Goal: Communication & Community: Share content

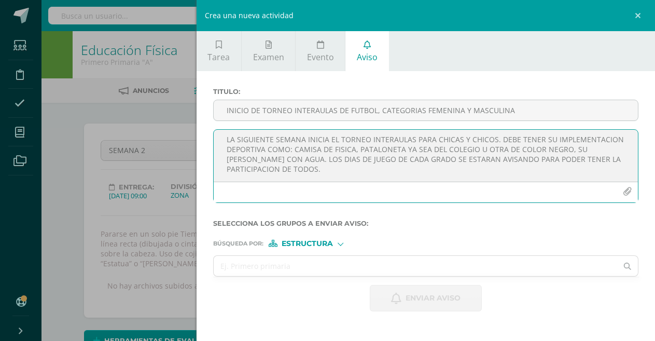
scroll to position [3, 0]
click at [228, 142] on textarea "LA SIGUIENTE SEMANA INICIA EL TORNEO INTERAULAS PARA CHICAS Y CHICOS. DEBE TENE…" at bounding box center [426, 156] width 424 height 52
click at [497, 141] on textarea "AVIDSO IMPORTANTE. LA SIGUIENTE SEMANA INICIA EL TORNEO INTERAULAS PARA CHICAS …" at bounding box center [426, 156] width 424 height 52
click at [296, 160] on textarea "AVIDSO IMPORTANTE. LA SIGUIENTE SEMANA INICIA EL TORNEO INTERAULAS DE FUTBOL 5,…" at bounding box center [426, 156] width 424 height 52
click at [479, 168] on textarea "AVIDSO IMPORTANTE. LA SIGUIENTE SEMANA INICIA EL TORNEO INTERAULAS DE FUTBOL 5,…" at bounding box center [426, 156] width 424 height 52
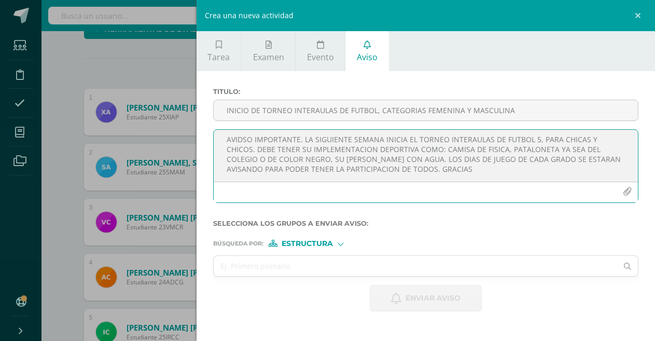
scroll to position [363, 0]
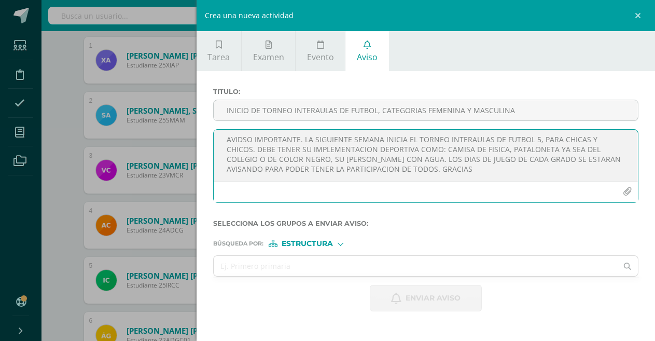
type textarea "AVIDSO IMPORTANTE. LA SIGUIENTE SEMANA INICIA EL TORNEO INTERAULAS DE FUTBOL 5,…"
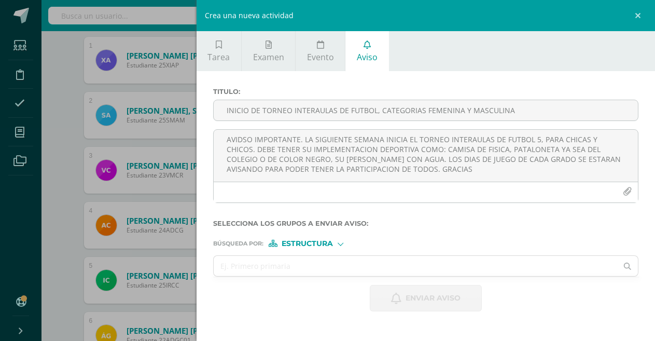
click at [538, 227] on label "Selecciona los grupos a enviar aviso :" at bounding box center [425, 223] width 425 height 8
click at [627, 266] on icon at bounding box center [627, 266] width 21 height 7
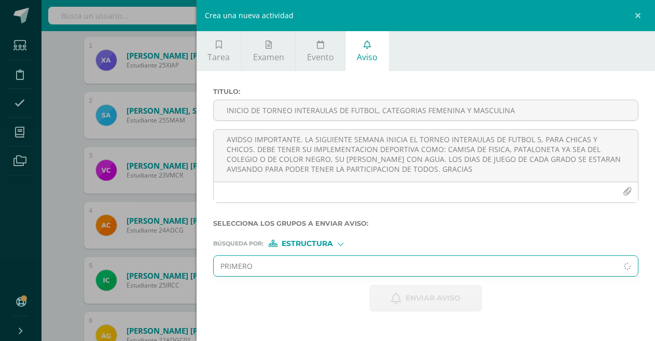
type input "PRIMERO A"
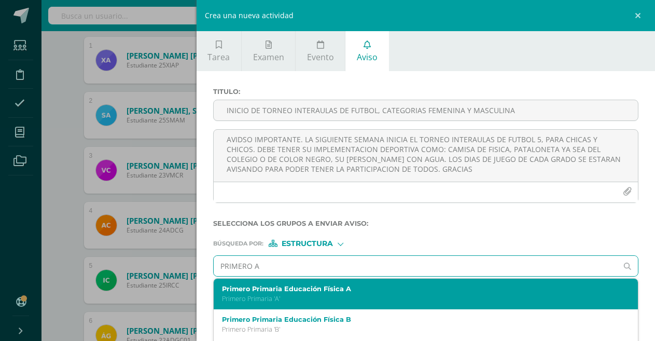
click at [384, 288] on label "Primero Primaria Educación Física A" at bounding box center [417, 289] width 390 height 8
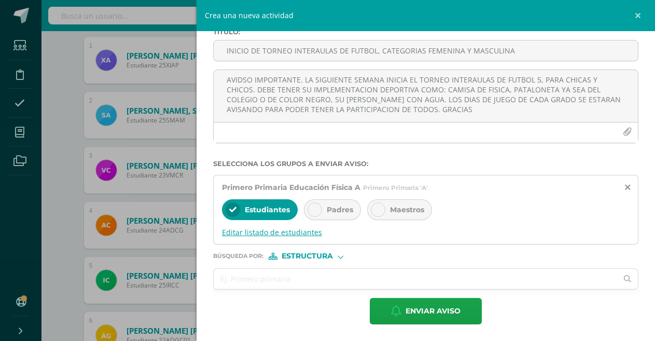
scroll to position [415, 0]
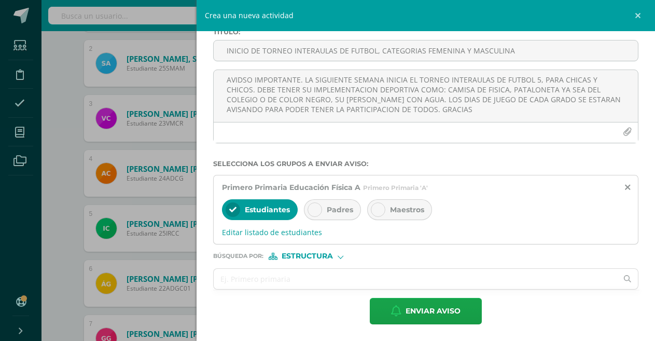
click at [334, 210] on span "Padres" at bounding box center [340, 209] width 26 height 9
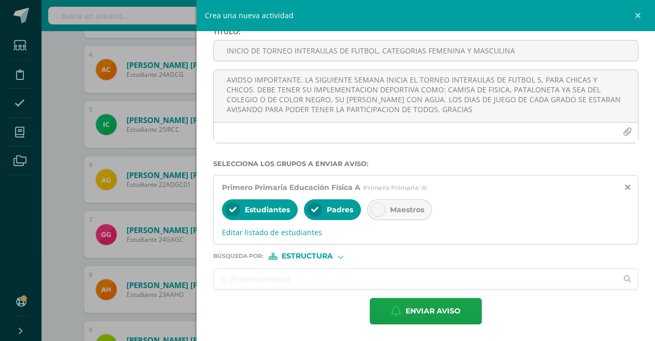
click at [576, 278] on input "text" at bounding box center [416, 279] width 404 height 20
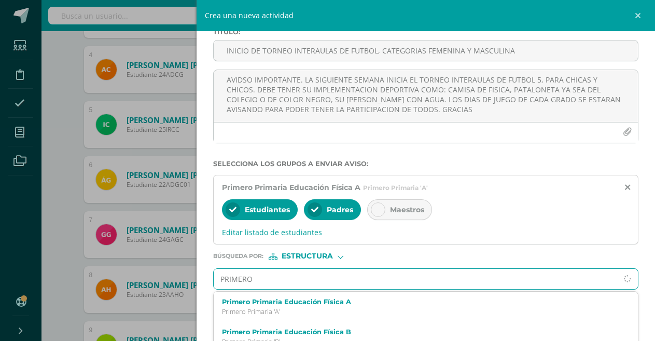
type input "PRIMERO B"
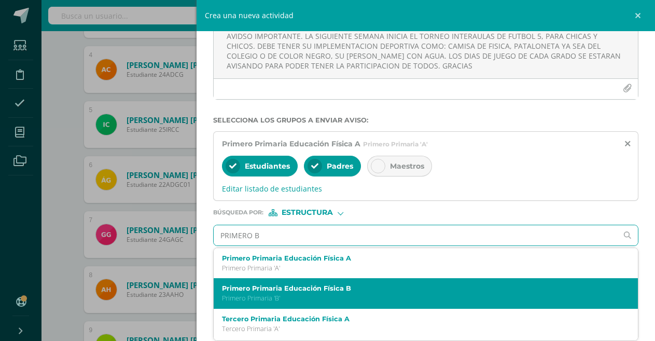
click at [302, 286] on label "Primero Primaria Educación Física B" at bounding box center [417, 288] width 390 height 8
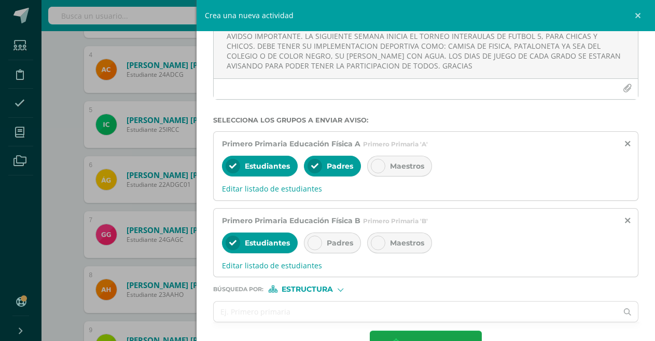
click at [310, 243] on div at bounding box center [315, 243] width 15 height 15
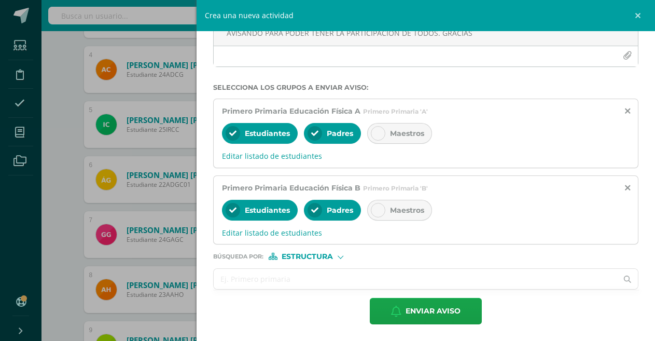
click at [618, 278] on icon at bounding box center [627, 279] width 21 height 7
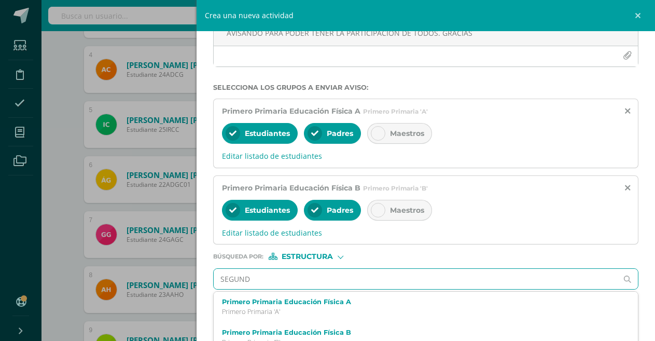
type input "SEGUNDO"
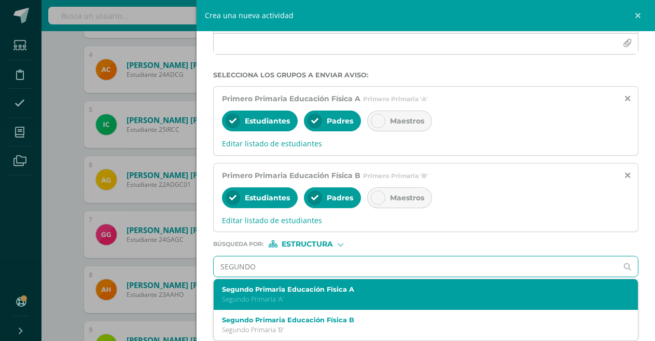
click at [375, 293] on label "Segundo Primaria Educación Física A" at bounding box center [417, 289] width 390 height 8
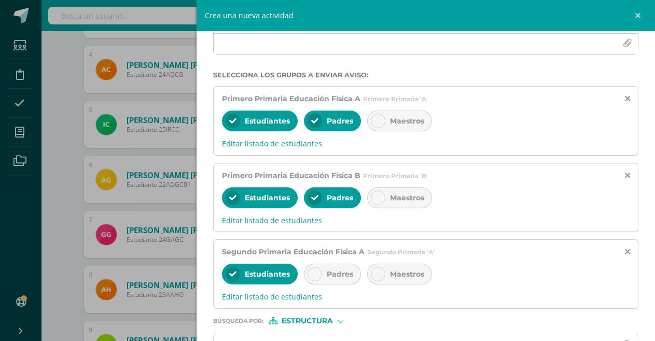
click at [317, 274] on icon at bounding box center [314, 273] width 7 height 7
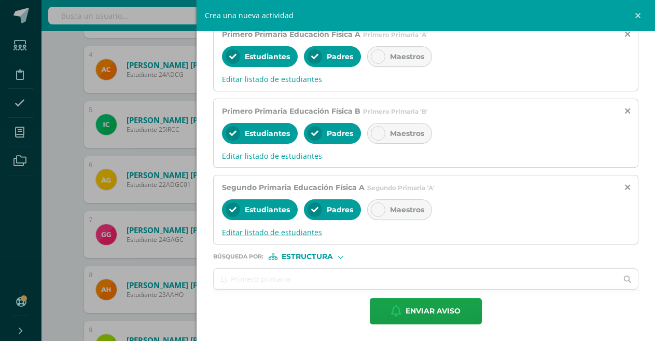
scroll to position [623, 0]
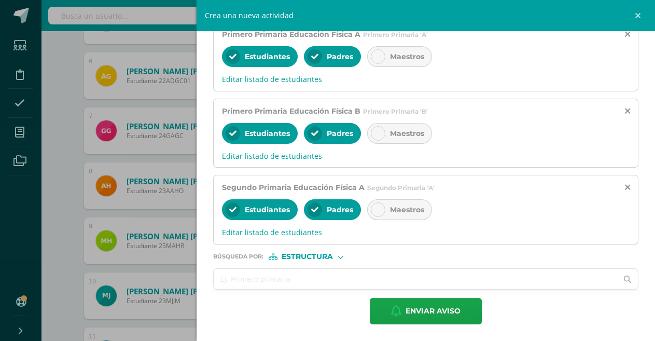
click at [617, 279] on icon at bounding box center [627, 279] width 21 height 7
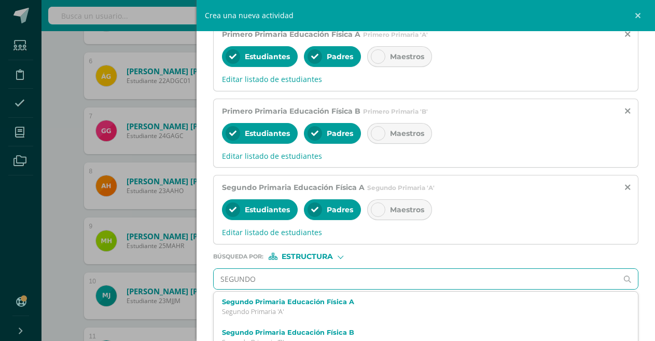
type input "SEGUNDO"
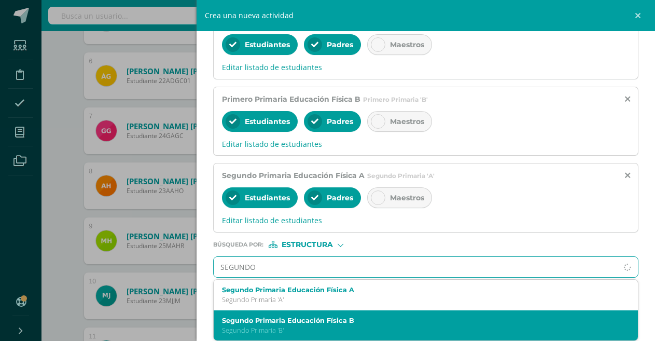
click at [288, 321] on label "Segundo Primaria Educación Física B" at bounding box center [417, 321] width 390 height 8
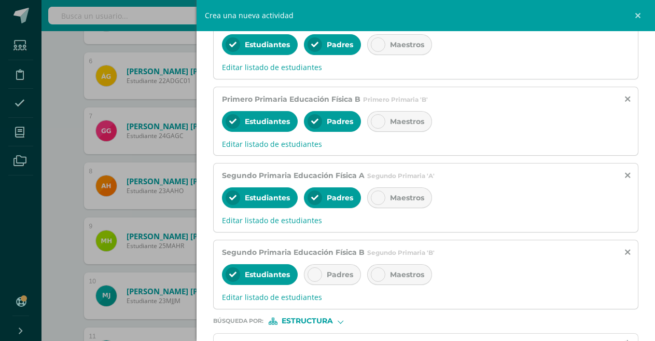
click at [318, 273] on icon at bounding box center [314, 274] width 7 height 7
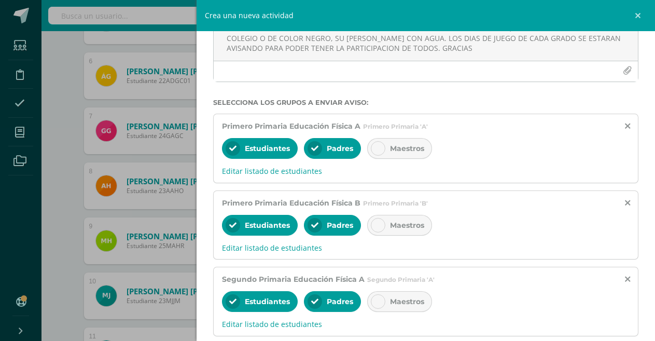
scroll to position [69, 0]
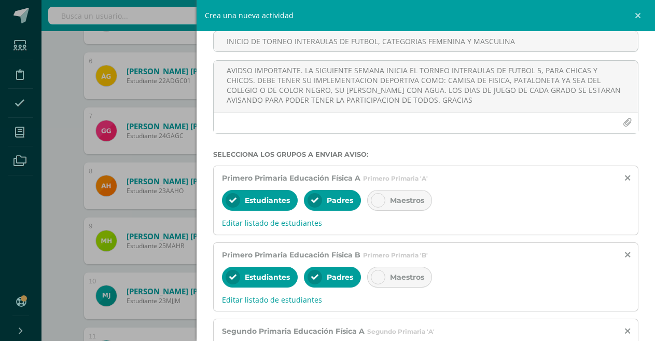
click at [379, 202] on icon at bounding box center [378, 200] width 7 height 7
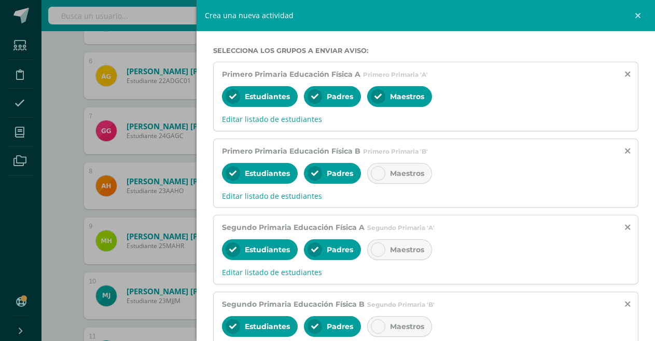
click at [379, 171] on icon at bounding box center [378, 173] width 7 height 7
click at [379, 247] on icon at bounding box center [378, 249] width 7 height 7
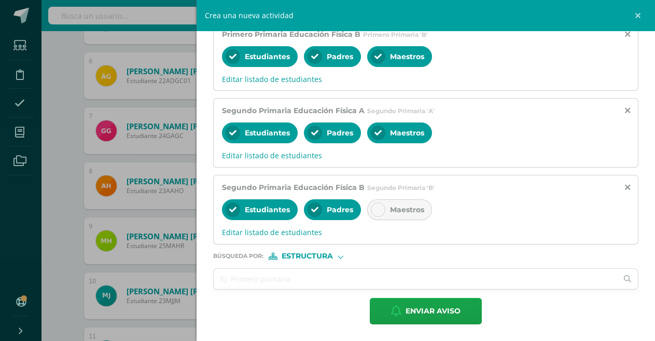
scroll to position [675, 0]
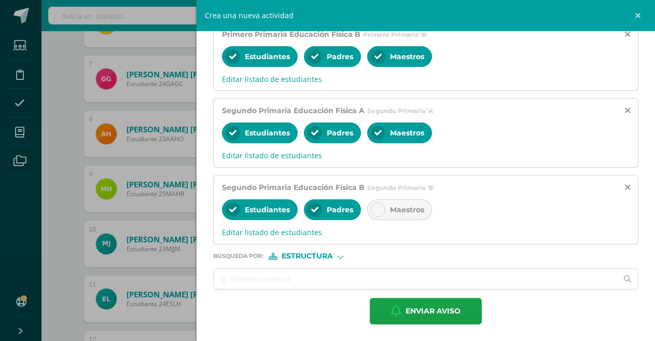
click at [377, 211] on icon at bounding box center [378, 209] width 7 height 7
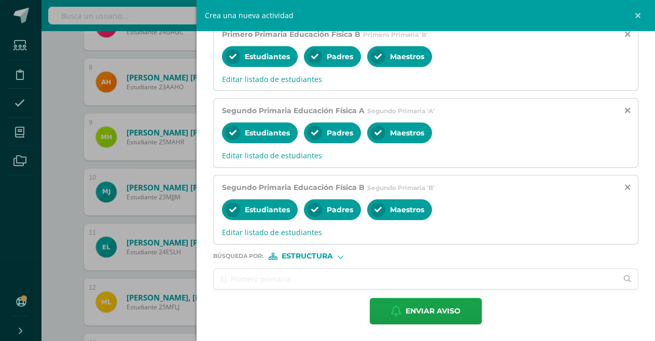
click at [617, 278] on icon at bounding box center [627, 278] width 21 height 7
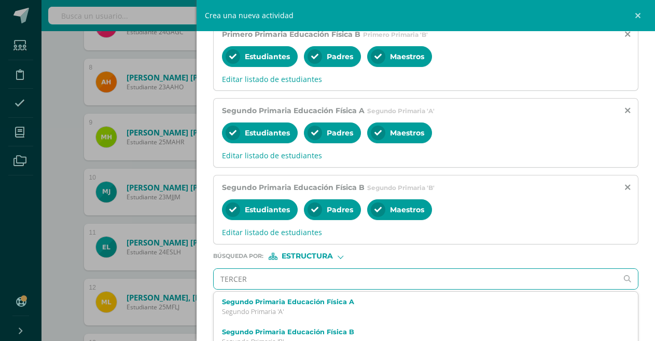
type input "TERCERO"
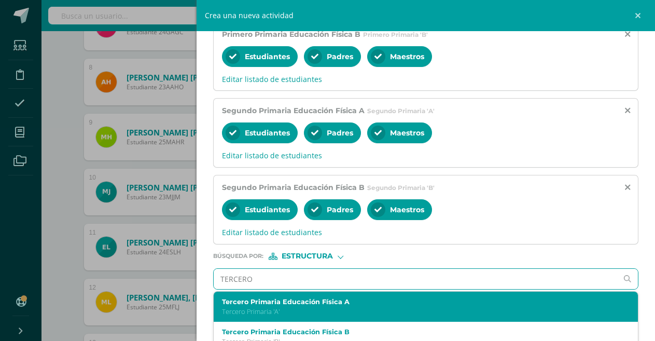
click at [308, 307] on p "Tercero Primaria 'A'" at bounding box center [417, 311] width 390 height 9
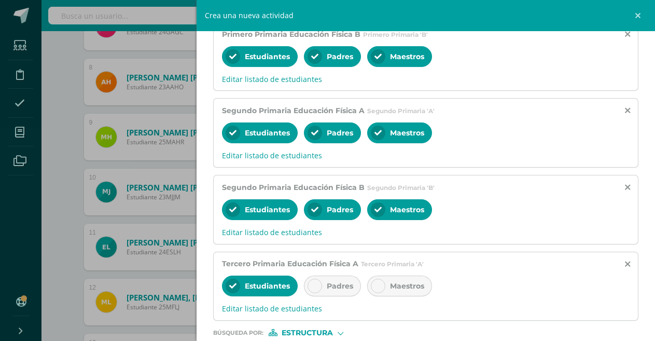
click at [315, 286] on icon at bounding box center [314, 285] width 7 height 7
click at [377, 286] on icon at bounding box center [378, 285] width 7 height 7
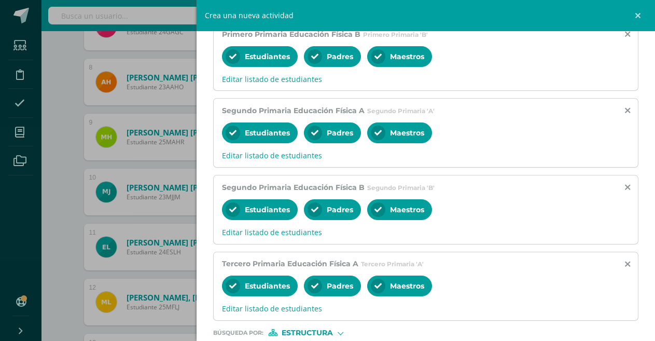
scroll to position [366, 0]
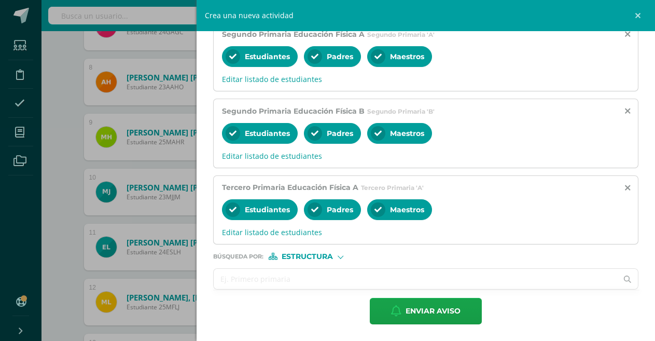
click at [617, 279] on icon at bounding box center [627, 279] width 21 height 7
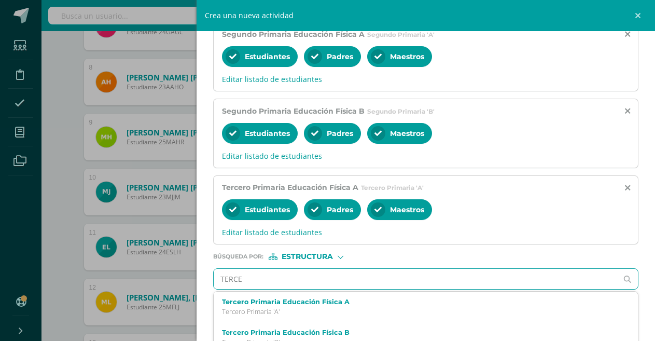
type input "TERCER"
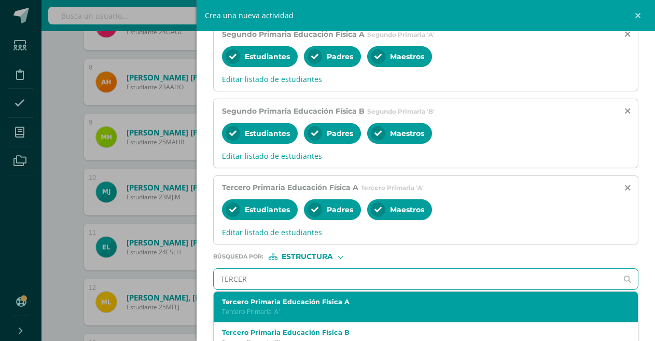
scroll to position [378, 0]
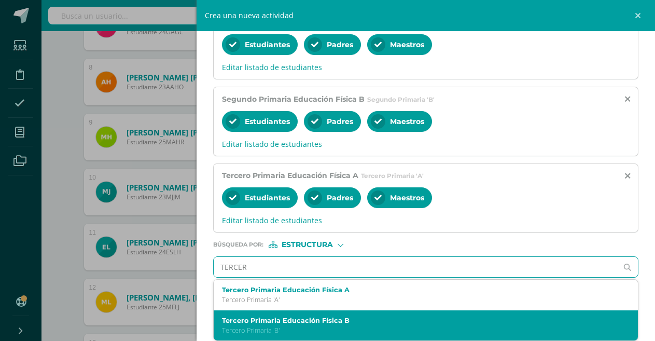
click at [311, 323] on label "Tercero Primaria Educación Física B" at bounding box center [417, 321] width 390 height 8
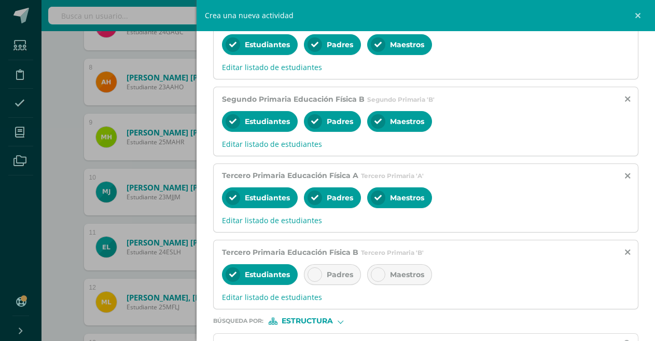
click at [317, 273] on icon at bounding box center [314, 274] width 7 height 7
click at [378, 275] on icon at bounding box center [378, 274] width 7 height 7
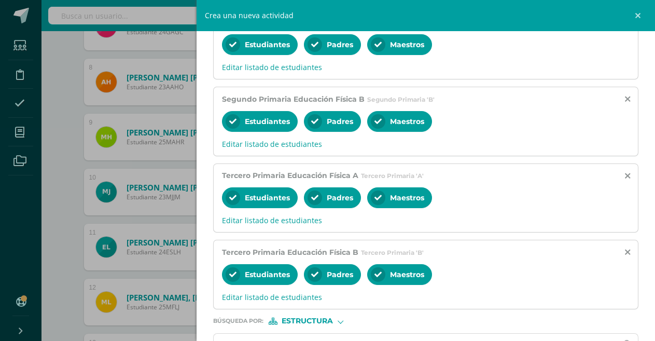
scroll to position [443, 0]
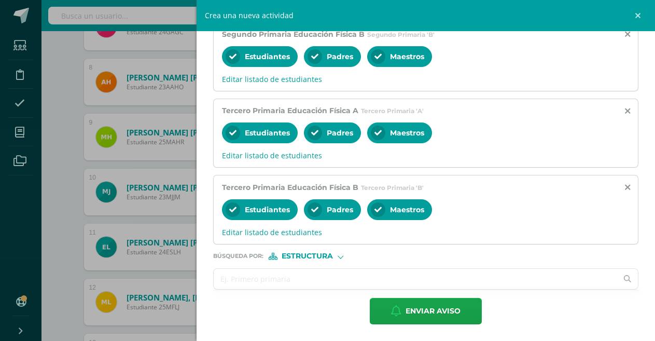
click at [617, 279] on icon at bounding box center [627, 278] width 21 height 7
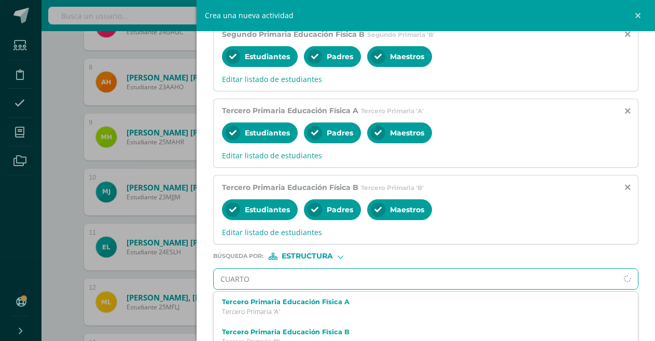
type input "CUARTO"
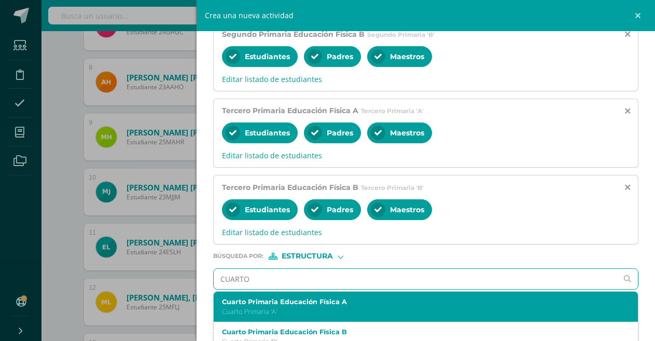
click at [329, 305] on label "Cuarto Primaria Educación Física A" at bounding box center [417, 302] width 390 height 8
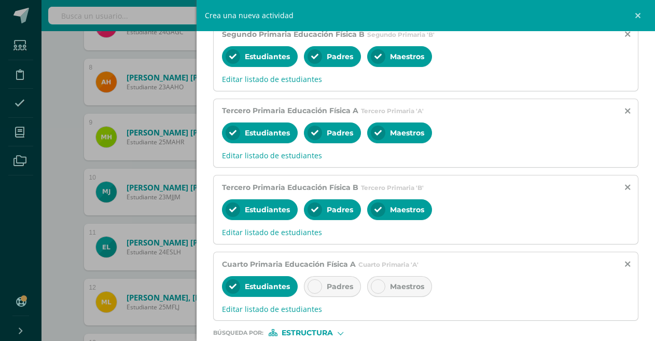
click at [314, 285] on icon at bounding box center [314, 286] width 7 height 7
click at [378, 287] on icon at bounding box center [378, 286] width 7 height 7
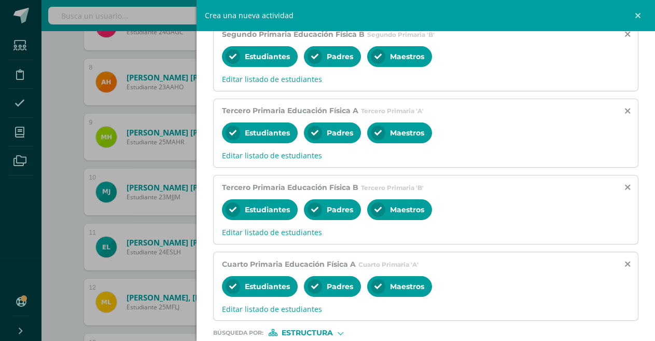
scroll to position [519, 0]
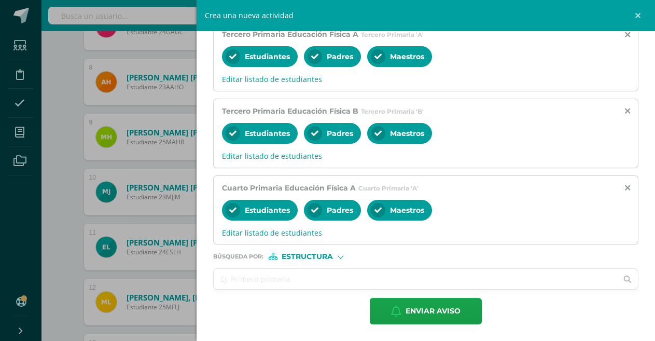
click at [618, 278] on icon at bounding box center [627, 279] width 21 height 7
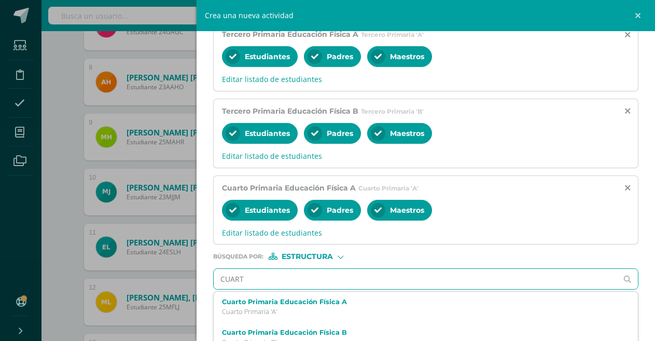
type input "CUARTO"
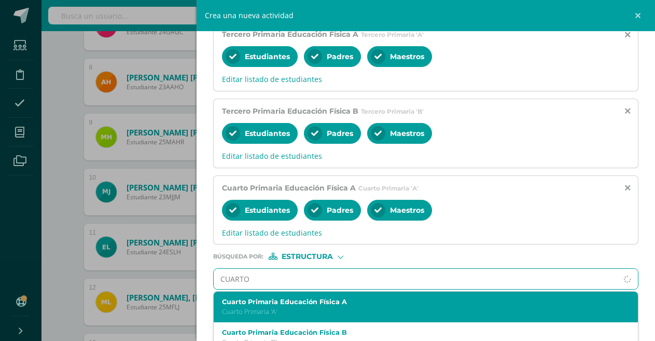
scroll to position [531, 0]
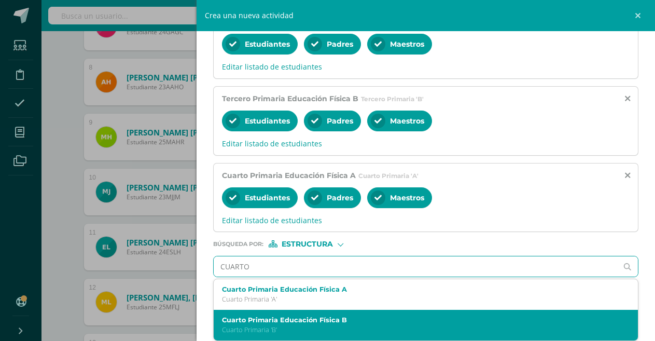
click at [294, 327] on p "Cuarto Primaria 'B'" at bounding box center [417, 329] width 390 height 9
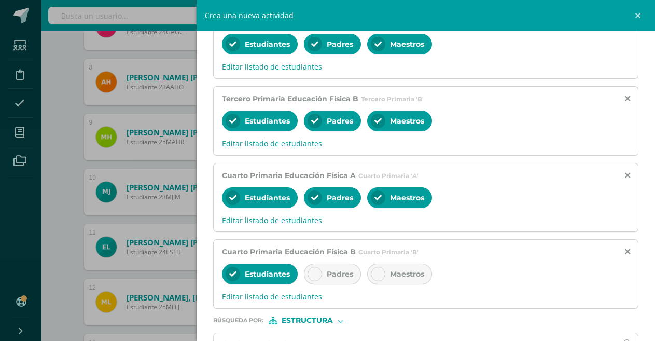
click at [313, 272] on icon at bounding box center [314, 273] width 7 height 7
click at [378, 271] on icon at bounding box center [378, 273] width 7 height 7
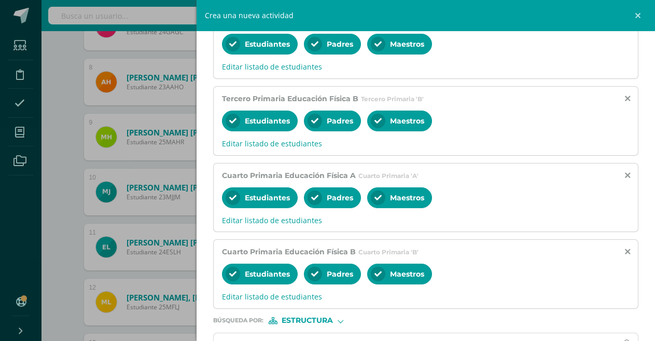
scroll to position [596, 0]
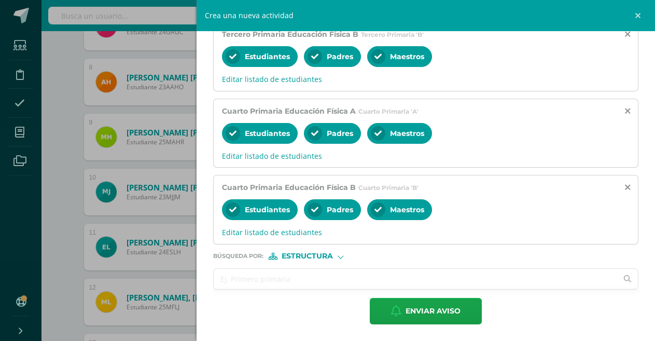
click at [624, 277] on icon at bounding box center [627, 278] width 7 height 7
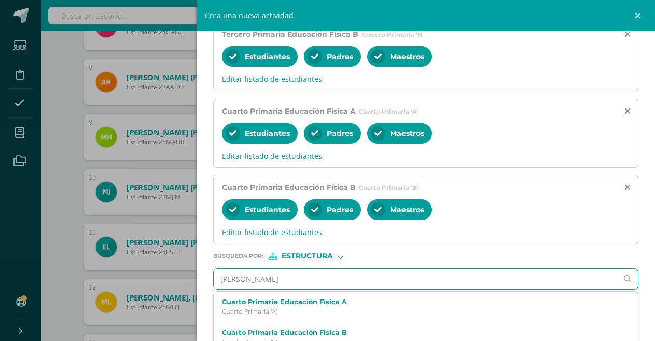
type input "QUINTO"
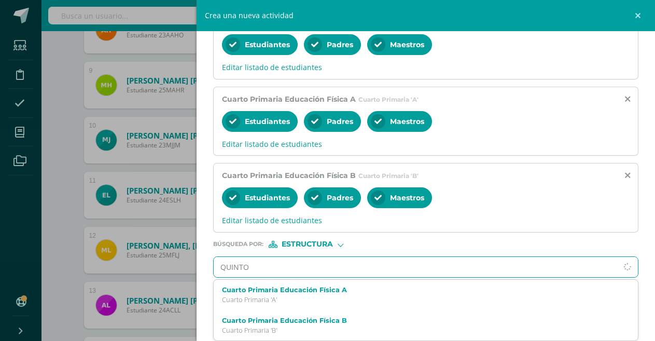
scroll to position [830, 0]
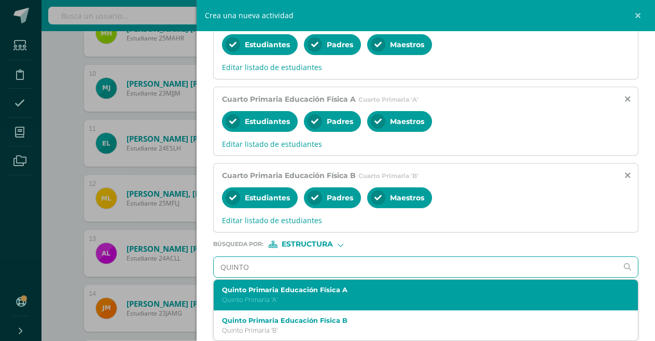
click at [292, 299] on p "Quinto Primaria 'A'" at bounding box center [417, 299] width 390 height 9
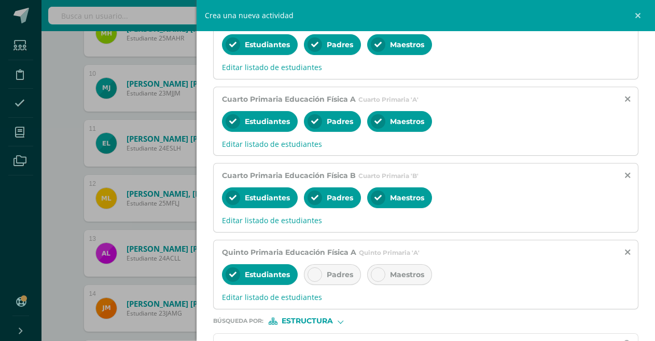
scroll to position [672, 0]
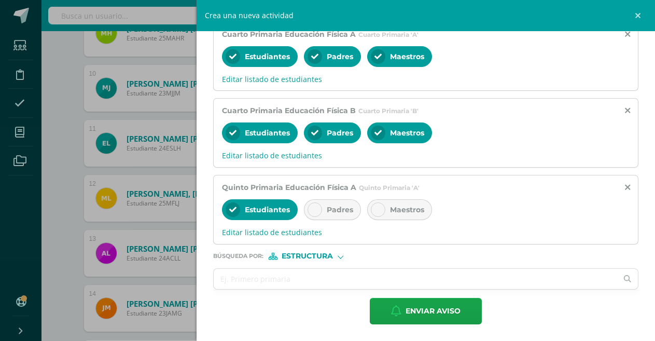
click at [314, 209] on icon at bounding box center [314, 209] width 7 height 7
click at [378, 206] on icon at bounding box center [378, 209] width 7 height 7
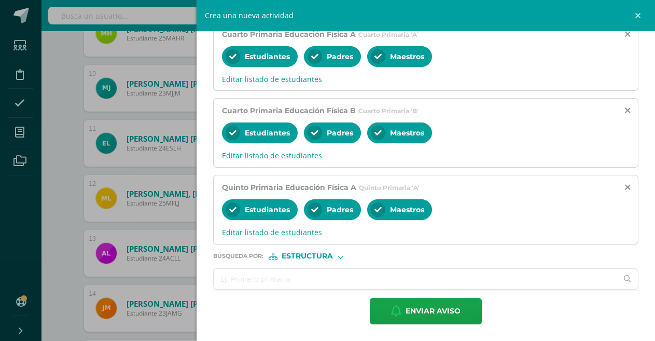
click at [624, 277] on icon at bounding box center [627, 278] width 7 height 7
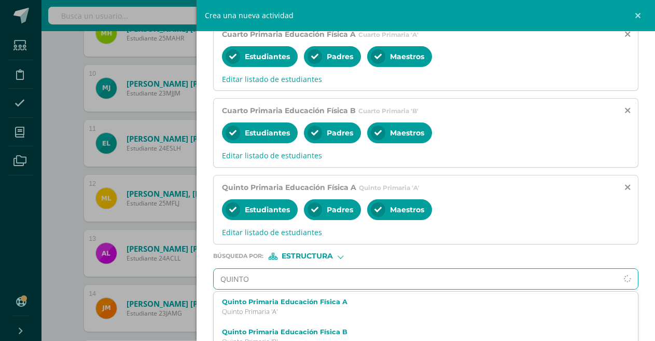
type input "QUINTO B"
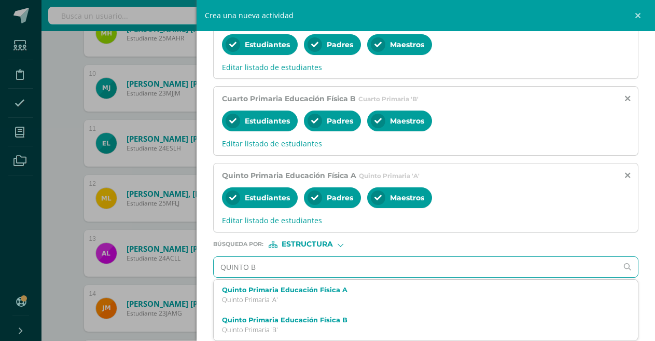
click at [299, 327] on p "Quinto Primaria 'B'" at bounding box center [417, 329] width 390 height 9
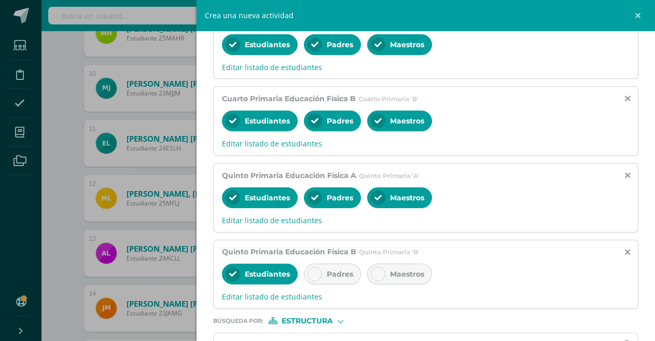
click at [316, 271] on icon at bounding box center [314, 273] width 7 height 7
click at [375, 271] on icon at bounding box center [378, 273] width 7 height 7
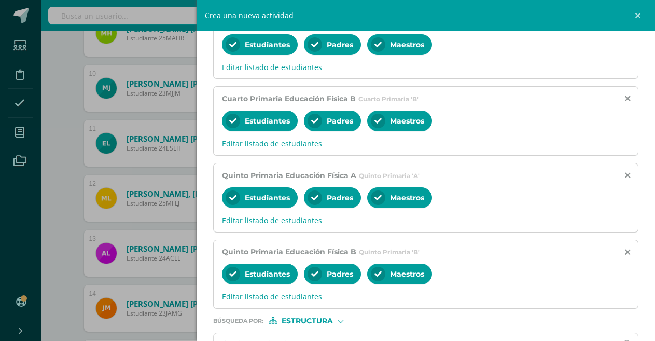
scroll to position [749, 0]
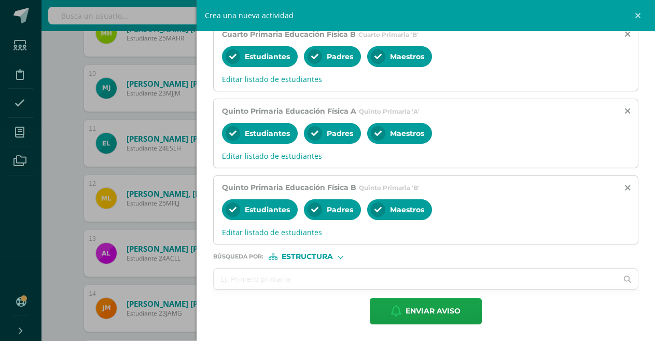
click at [624, 278] on icon at bounding box center [627, 279] width 7 height 7
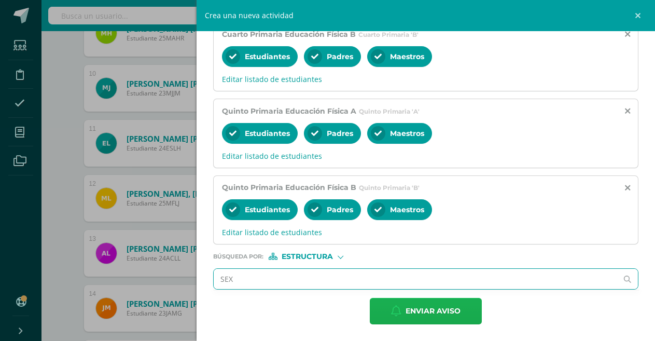
type input "SEX"
click at [431, 307] on span "Enviar aviso" at bounding box center [433, 310] width 55 height 25
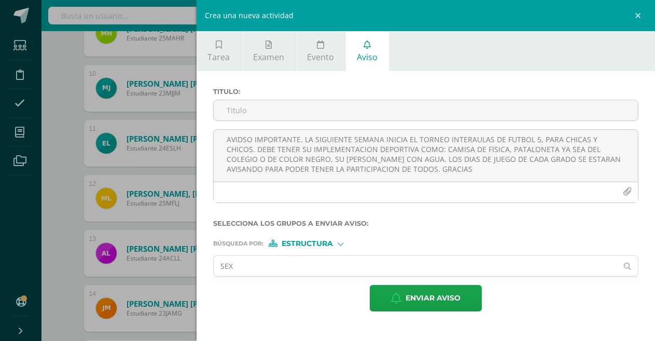
scroll to position [0, 0]
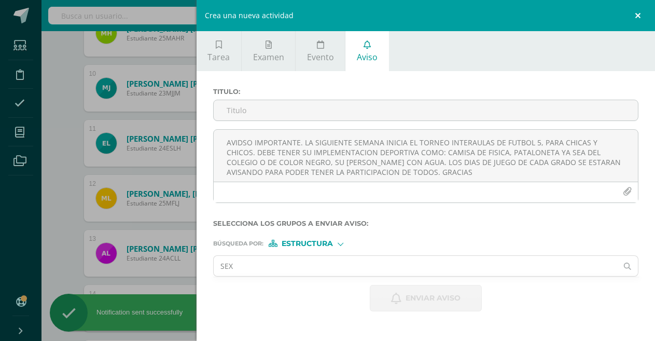
click at [637, 16] on link at bounding box center [639, 15] width 31 height 31
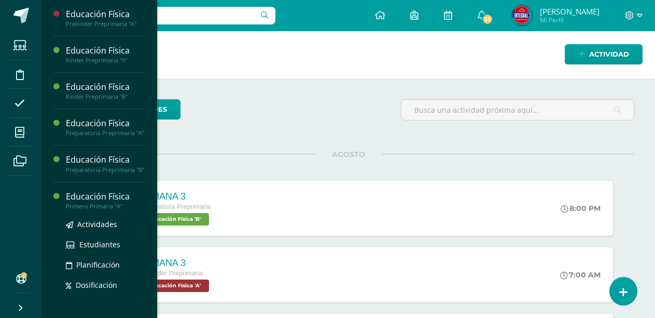
scroll to position [104, 0]
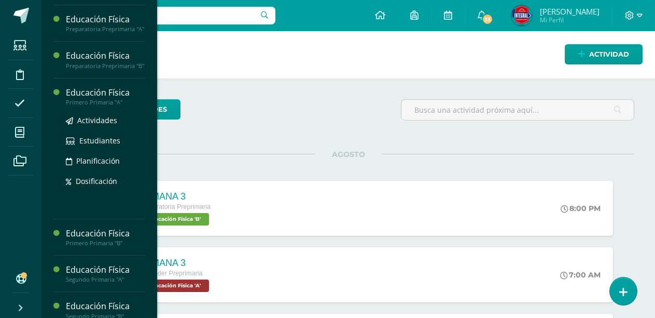
click at [92, 95] on div "Educación Física" at bounding box center [105, 93] width 79 height 12
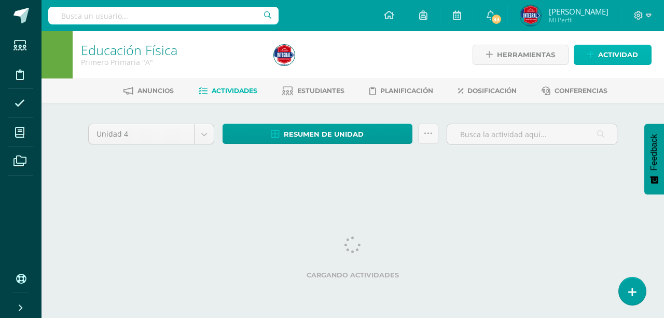
click at [618, 51] on span "Actividad" at bounding box center [618, 54] width 40 height 19
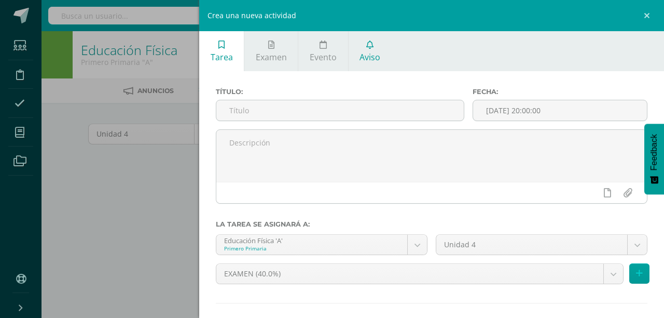
click at [370, 50] on link "Aviso" at bounding box center [370, 51] width 43 height 40
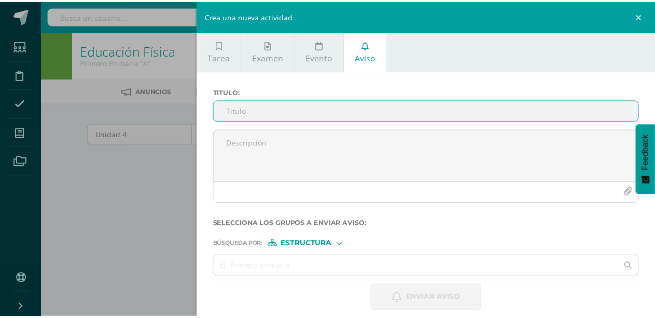
scroll to position [10, 0]
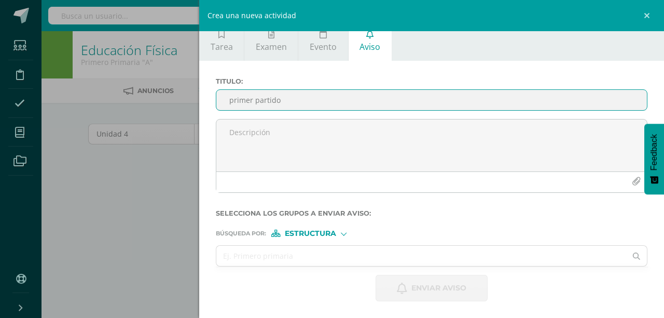
click at [232, 96] on input "primer partido" at bounding box center [431, 100] width 431 height 20
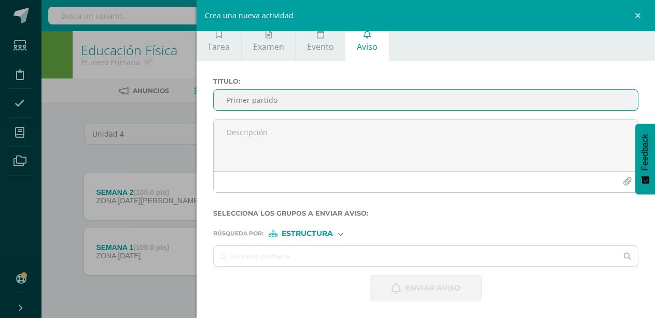
click at [296, 101] on input "Primer partido" at bounding box center [426, 100] width 424 height 20
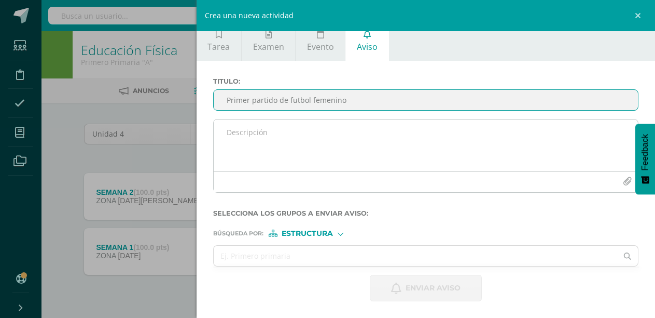
type input "Primer partido de futbol femenino"
click at [265, 131] on textarea at bounding box center [426, 145] width 424 height 52
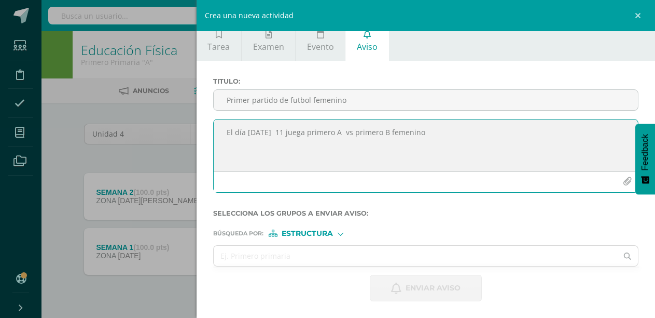
click at [226, 135] on textarea "El día lunes 11 juega primero A vs primero B femenino" at bounding box center [426, 145] width 424 height 52
click at [336, 135] on textarea "Buenas tardes. El día lunes 11 juega primero A vs primero B femenino" at bounding box center [426, 145] width 424 height 52
click at [377, 145] on textarea "Buenas tardes. El día lunes 11 juega primero A vs primero B femenino" at bounding box center [426, 145] width 424 height 52
click at [496, 145] on textarea "Buenas tardes. El día lunes 11 juega primero A vs primero B femenino. llevar im…" at bounding box center [426, 145] width 424 height 52
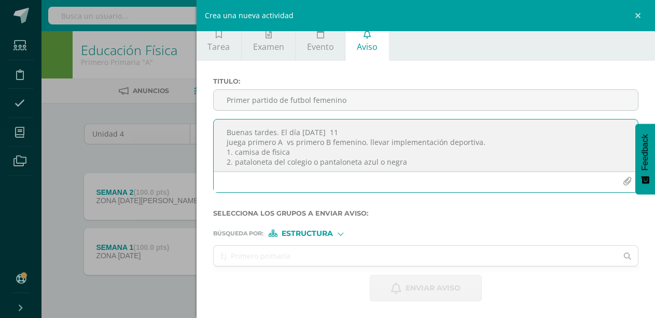
scroll to position [6, 0]
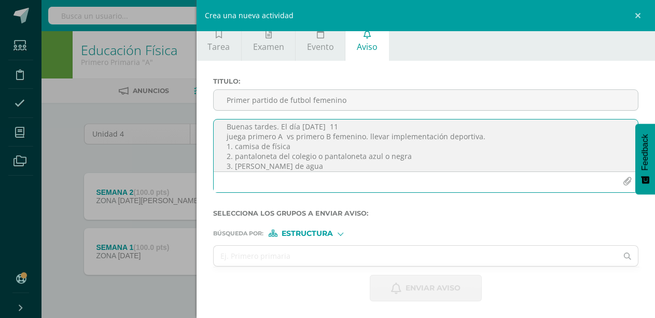
click at [312, 166] on textarea "Buenas tardes. El día lunes 11 juega primero A vs primero B femenino. llevar im…" at bounding box center [426, 145] width 424 height 52
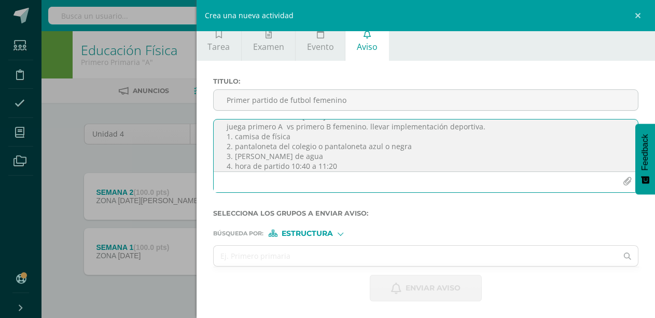
scroll to position [0, 0]
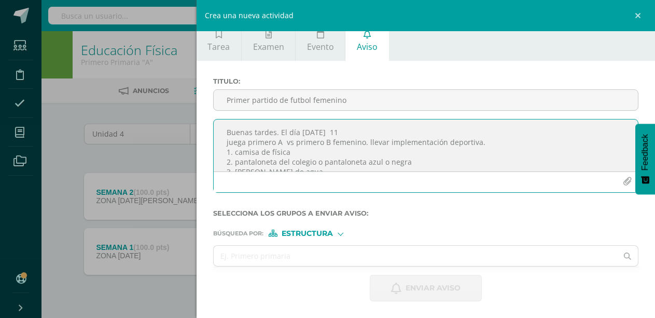
click at [339, 133] on textarea "Buenas tardes. El día lunes 11 juega primero A vs primero B femenino. llevar im…" at bounding box center [426, 145] width 424 height 52
click at [371, 144] on textarea "Buenas tardes. El día lunes 11 de agosto. juega primero A vs primero B femenino…" at bounding box center [426, 145] width 424 height 52
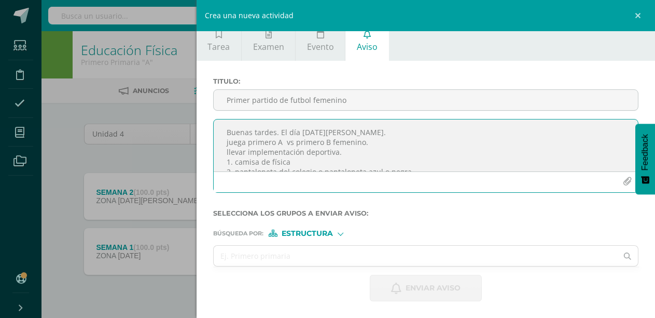
scroll to position [33, 0]
click at [367, 139] on textarea "Buenas tardes. El día lunes 11 de agosto. juega primero A vs primero B femenino…" at bounding box center [426, 145] width 424 height 52
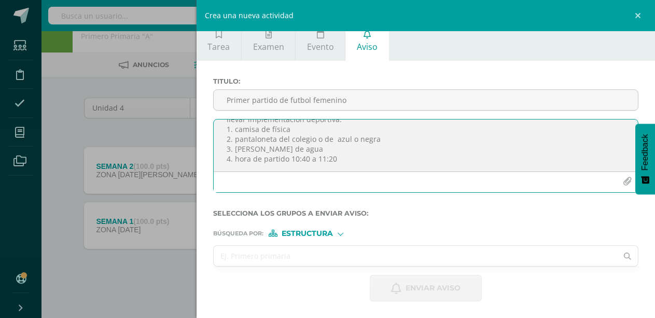
type textarea "Buenas tardes. El día lunes 11 de agosto. juega primero A vs primero B femenino…"
click at [619, 255] on icon at bounding box center [627, 255] width 21 height 7
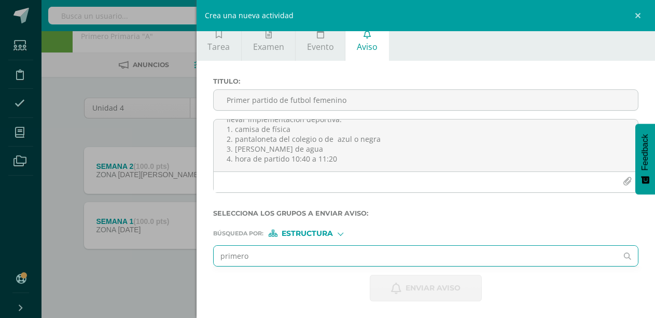
type input "primero"
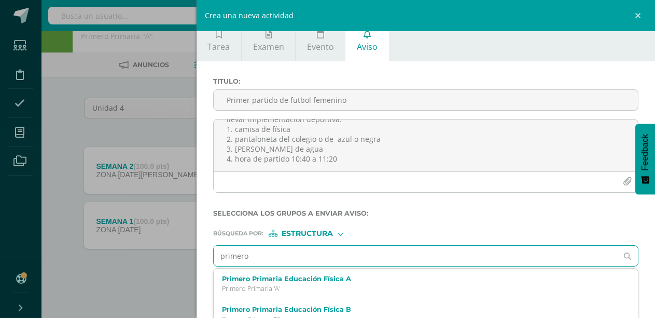
scroll to position [54, 0]
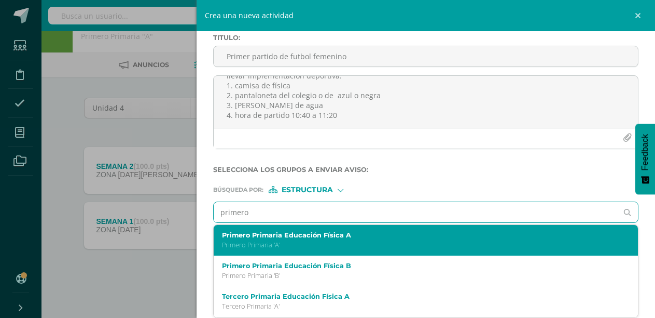
click at [269, 243] on p "Primero Primaria 'A'" at bounding box center [417, 244] width 390 height 9
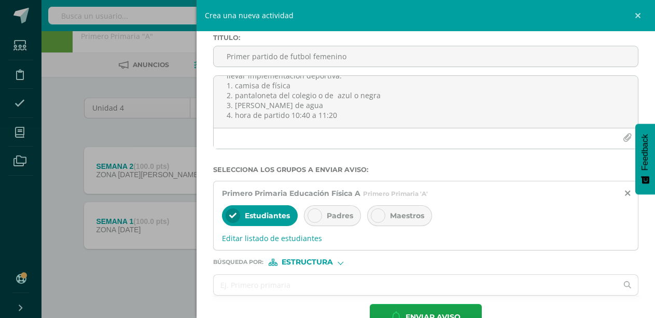
click at [315, 213] on icon at bounding box center [314, 215] width 7 height 7
click at [378, 216] on icon at bounding box center [378, 215] width 7 height 7
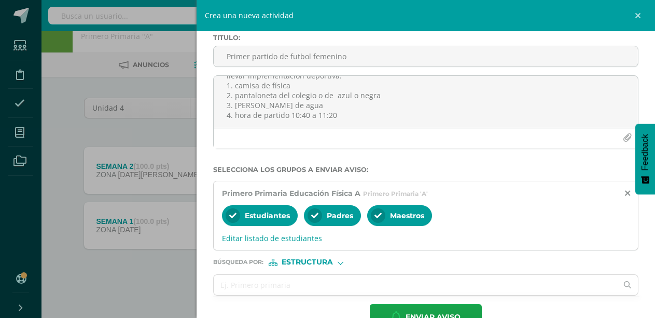
scroll to position [83, 0]
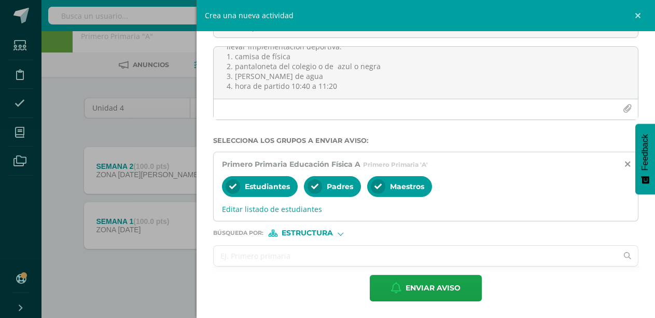
click at [617, 255] on icon at bounding box center [627, 255] width 21 height 7
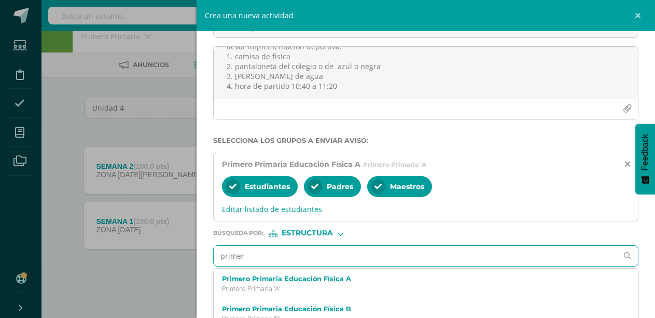
type input "primero"
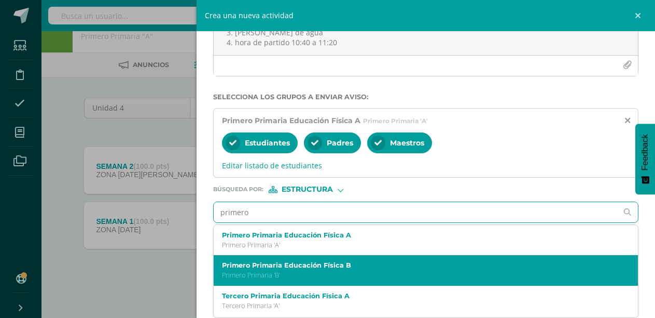
click at [294, 276] on p "Primero Primaria 'B'" at bounding box center [417, 274] width 390 height 9
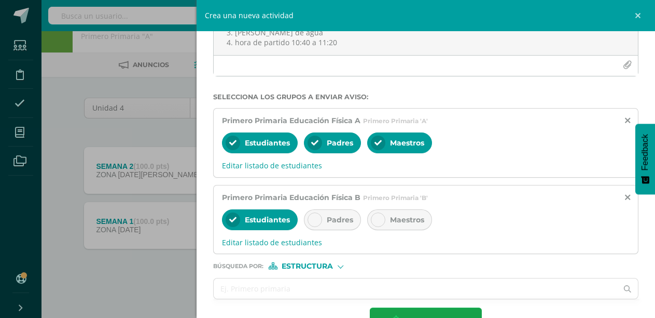
click at [312, 219] on icon at bounding box center [314, 219] width 7 height 7
click at [378, 219] on icon at bounding box center [378, 219] width 7 height 7
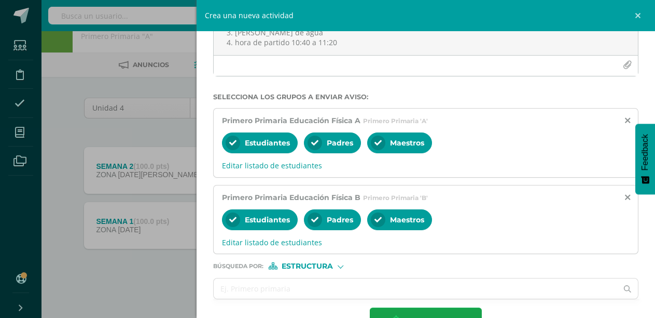
scroll to position [159, 0]
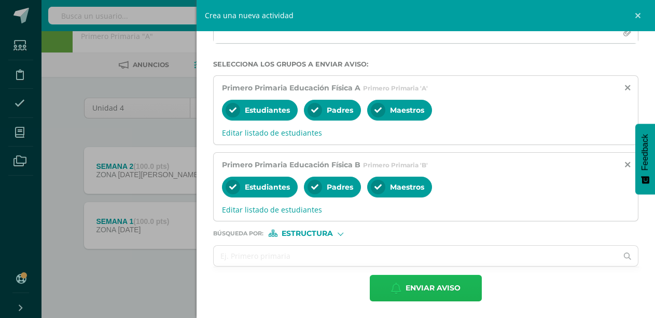
click at [422, 286] on span "Enviar aviso" at bounding box center [433, 287] width 55 height 25
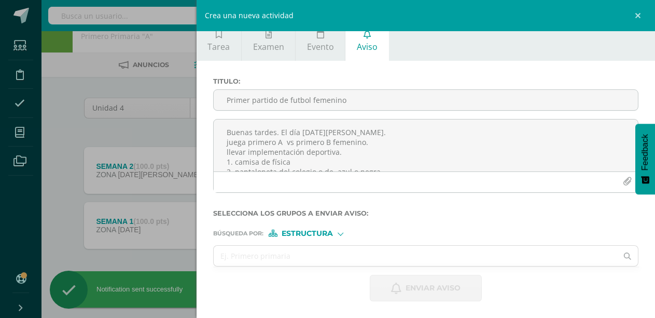
scroll to position [10, 0]
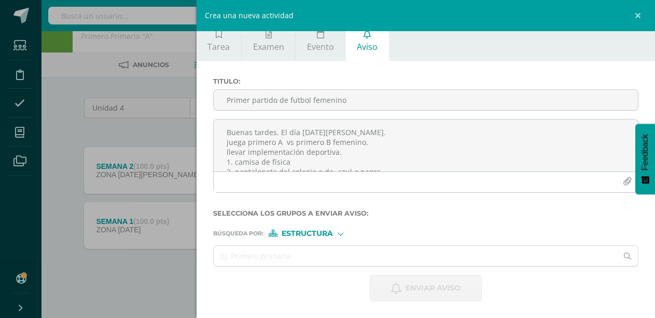
click at [168, 137] on div "Crea una nueva actividad Tarea Examen Evento Aviso Título: Fecha: 2025-08-10 20…" at bounding box center [327, 159] width 655 height 318
